Goal: Information Seeking & Learning: Learn about a topic

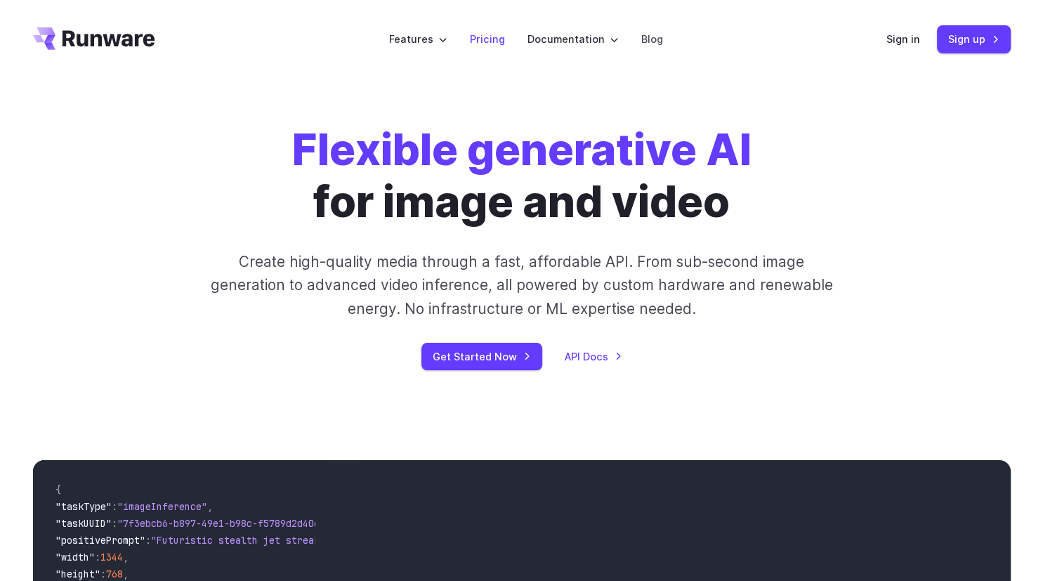
click at [490, 41] on link "Pricing" at bounding box center [487, 39] width 35 height 16
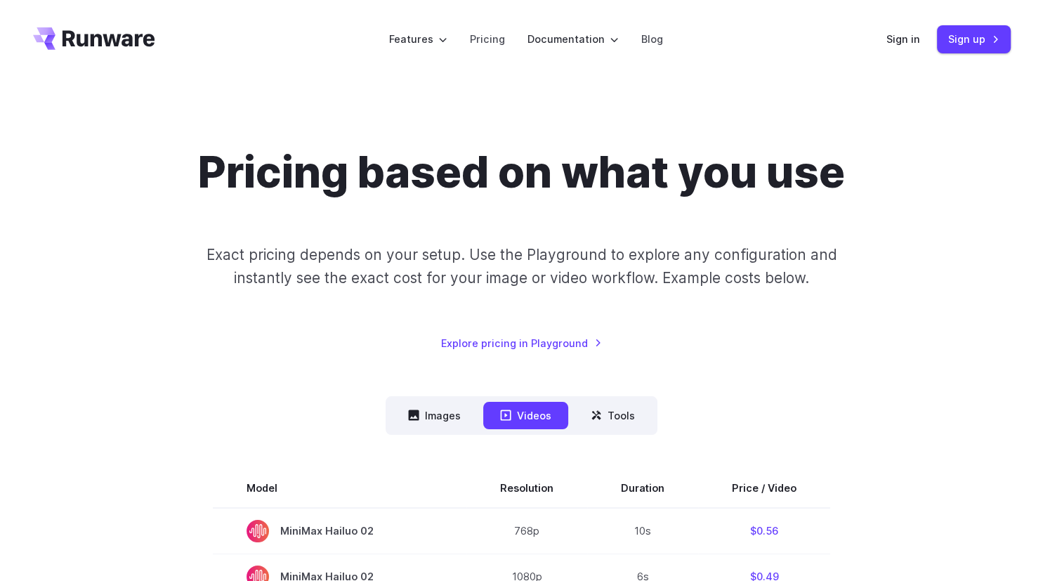
click at [103, 32] on icon "Go to /" at bounding box center [94, 38] width 122 height 22
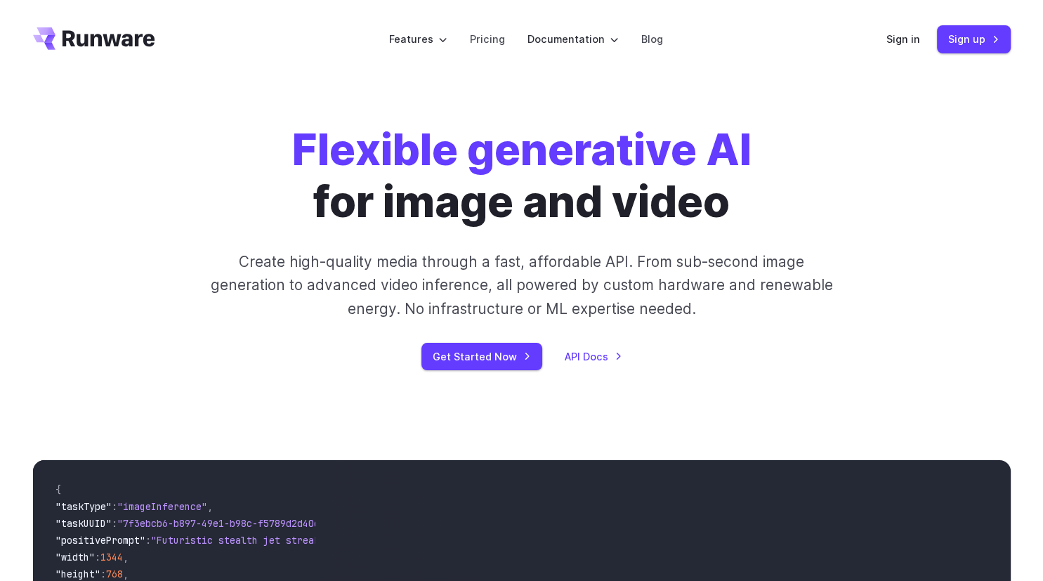
click at [45, 110] on div "Flexible generative AI for image and video Create high-quality media through a …" at bounding box center [521, 247] width 1043 height 336
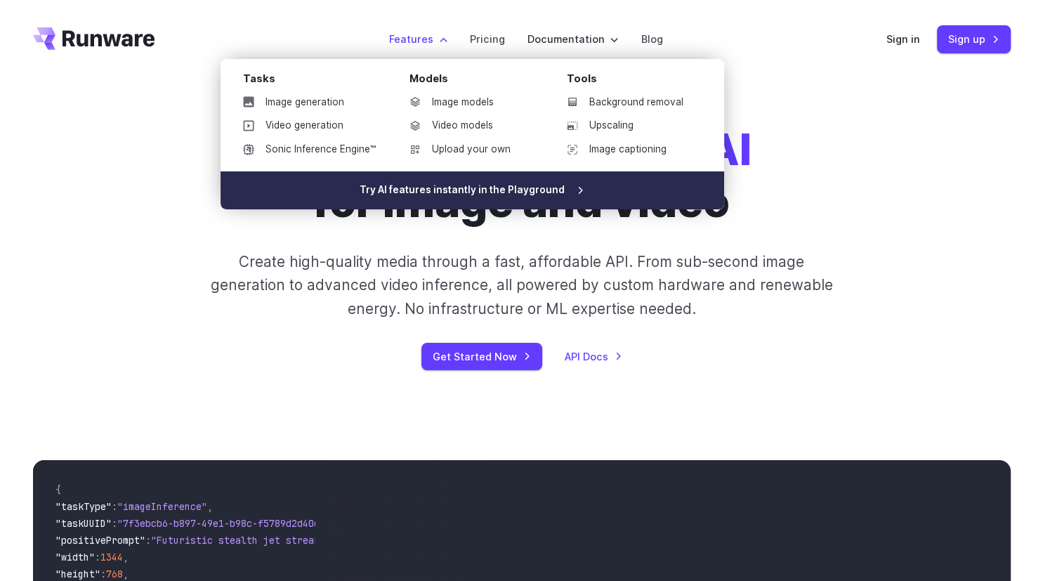
click at [400, 191] on link "Try AI features instantly in the Playground" at bounding box center [473, 190] width 504 height 38
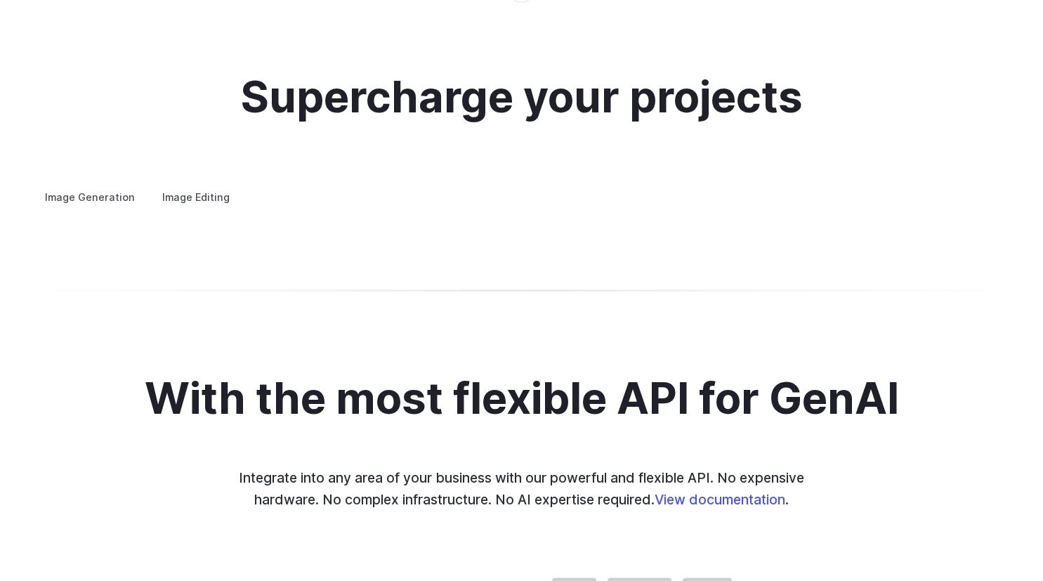
scroll to position [2596, 0]
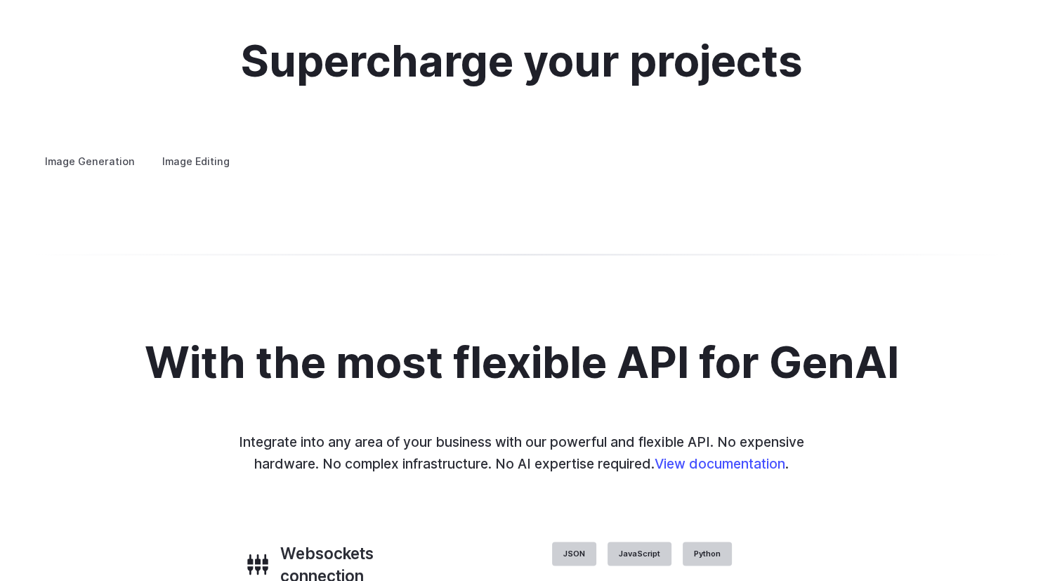
click at [0, 0] on summary "Concept design" at bounding box center [0, 0] width 0 height 0
click at [0, 0] on summary "Product design" at bounding box center [0, 0] width 0 height 0
click at [0, 0] on summary "Personalized assets" at bounding box center [0, 0] width 0 height 0
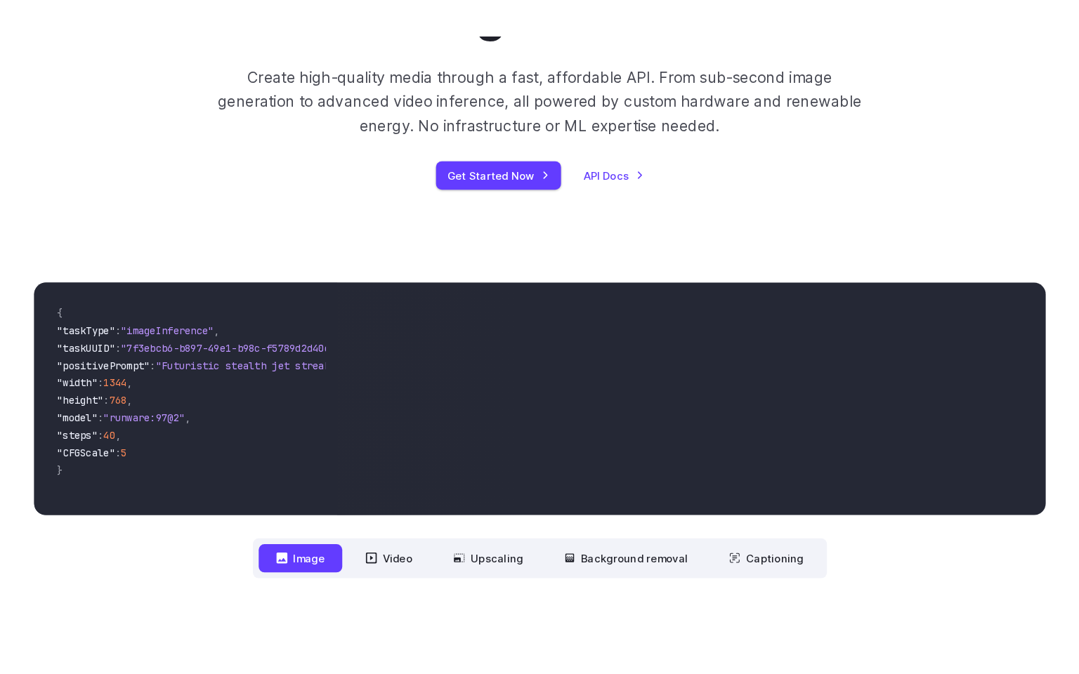
scroll to position [224, 0]
